Goal: Task Accomplishment & Management: Use online tool/utility

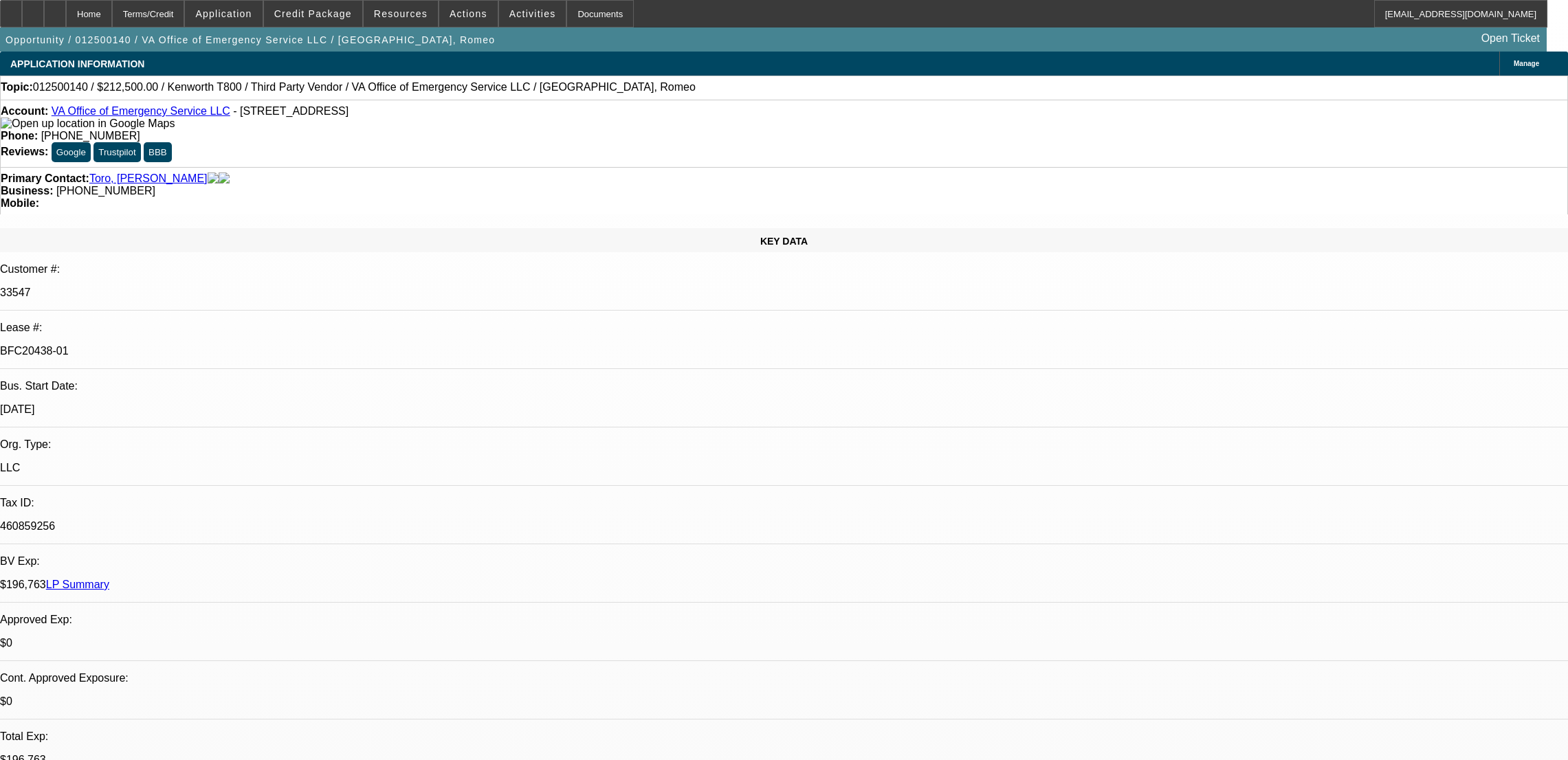
select select "0.15"
select select "2"
select select "0"
select select "6"
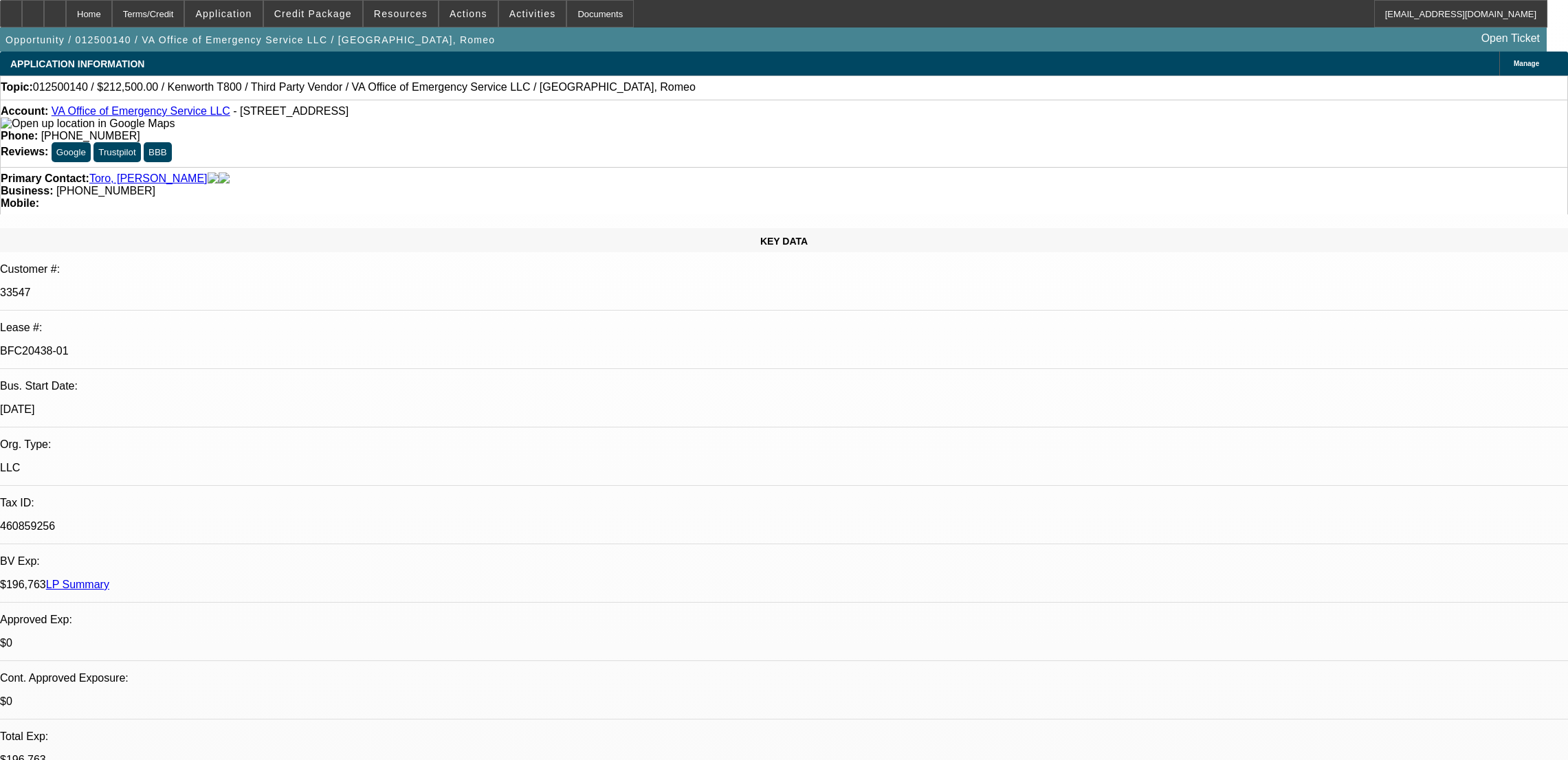
select select "0.15"
select select "2"
select select "0"
select select "6"
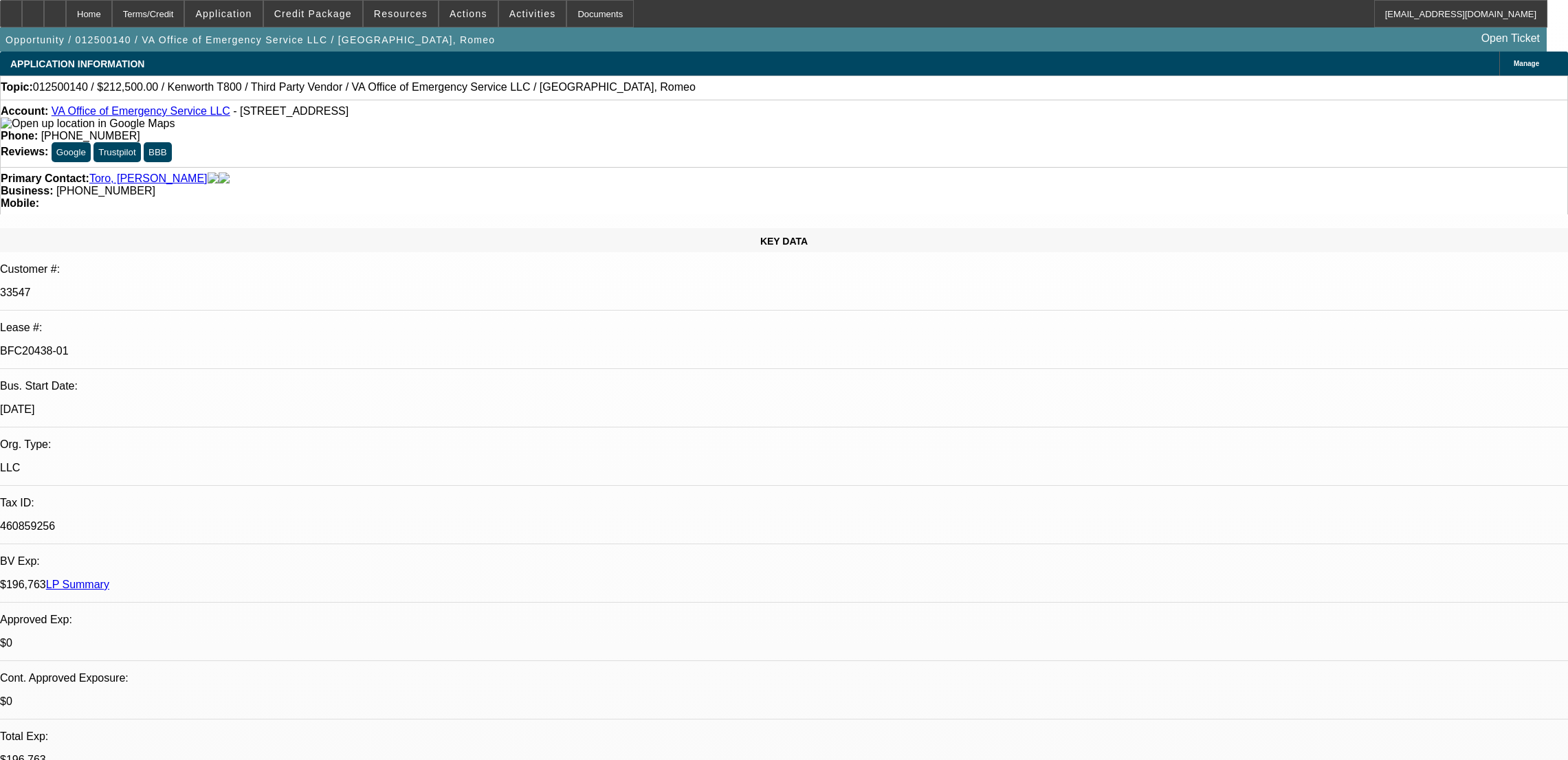
select select "0"
select select "0.1"
select select "4"
select select "2"
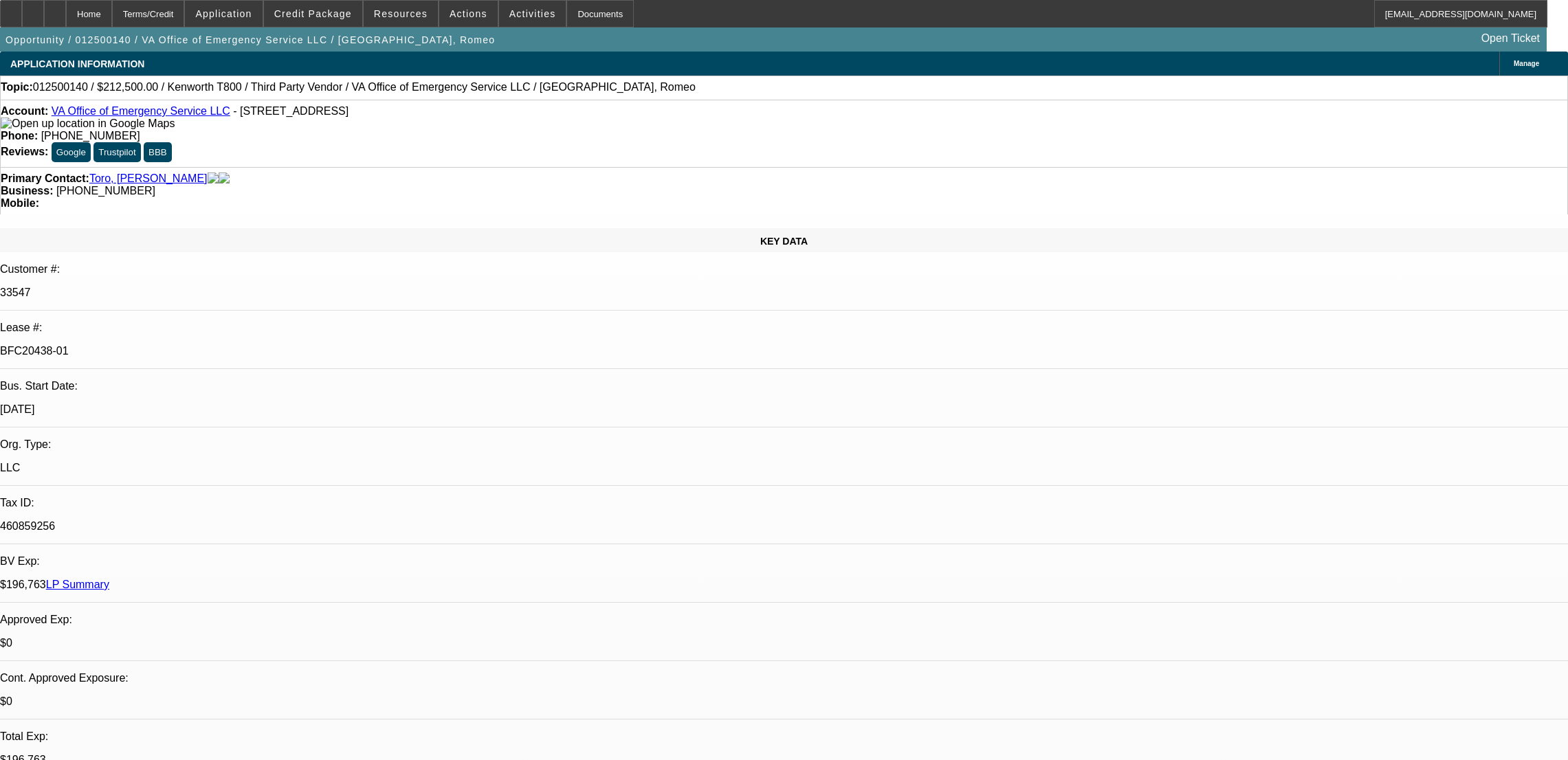
select select "0.1"
select select "4"
